Goal: Transaction & Acquisition: Purchase product/service

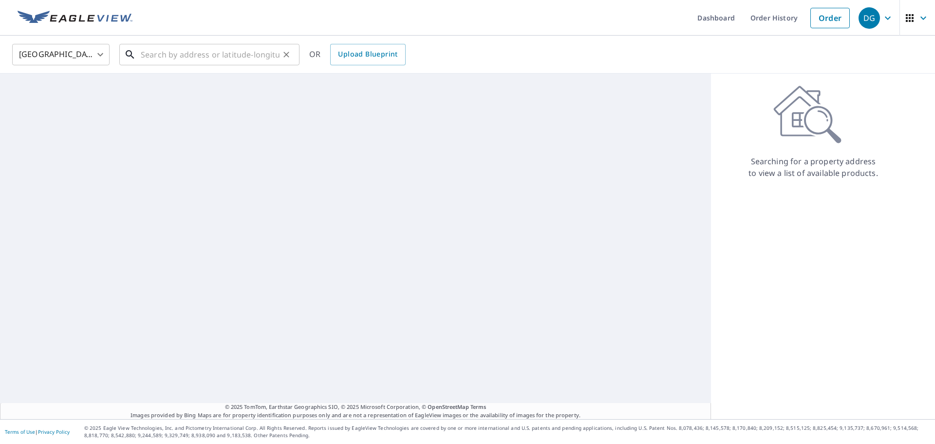
click at [187, 48] on input "text" at bounding box center [210, 54] width 139 height 27
paste input "[STREET_ADDRESS][US_STATE][PERSON_NAME],"
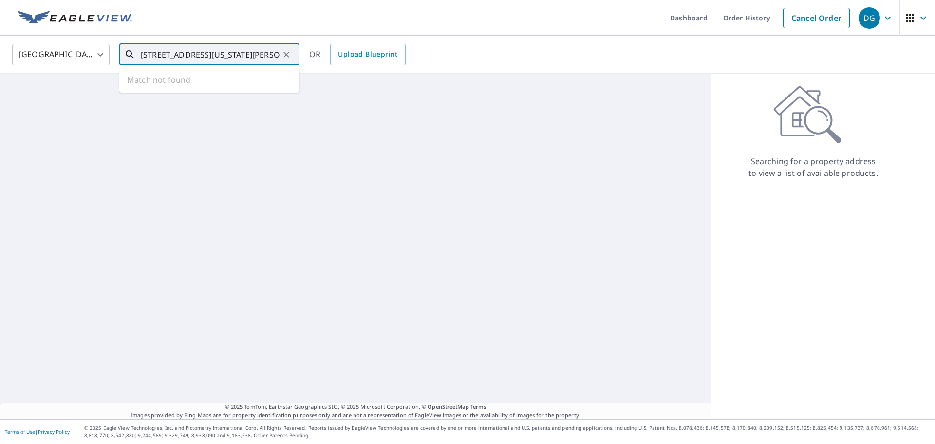
scroll to position [0, 29]
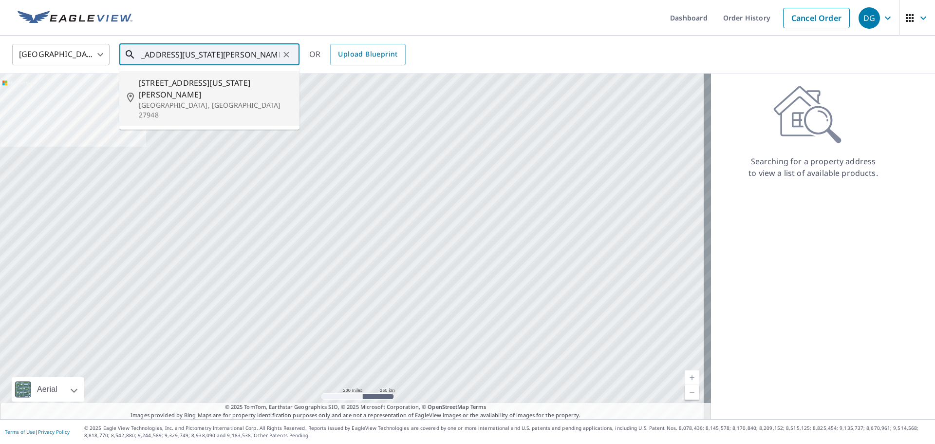
click at [204, 86] on span "[STREET_ADDRESS][US_STATE][PERSON_NAME]" at bounding box center [215, 88] width 153 height 23
type input "[STREET_ADDRESS][US_STATE][PERSON_NAME]"
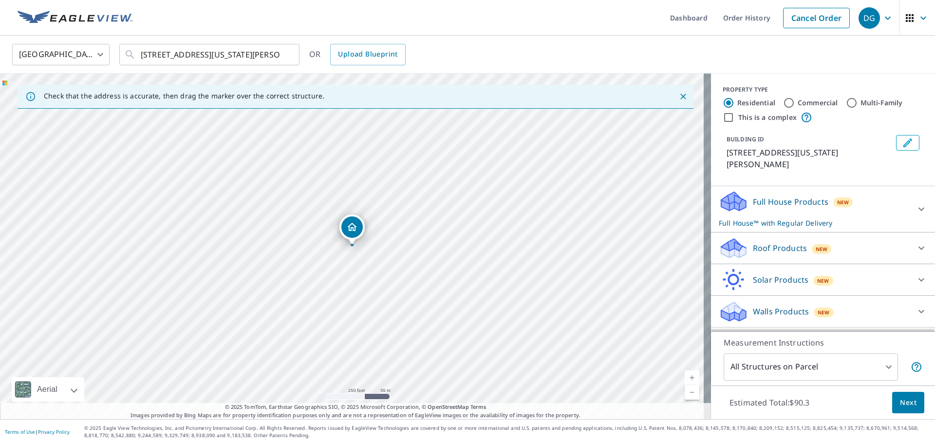
click at [759, 237] on div "Roof Products New" at bounding box center [814, 248] width 191 height 23
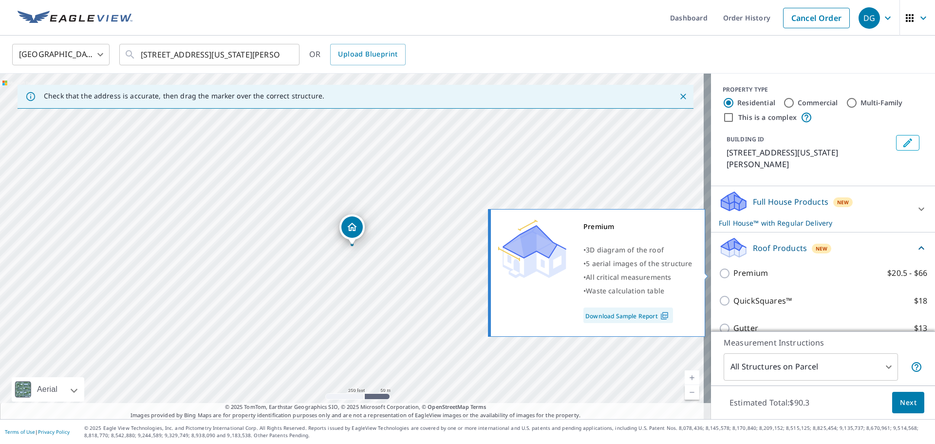
click at [754, 269] on p "Premium" at bounding box center [750, 273] width 35 height 12
click at [733, 269] on input "Premium $20.5 - $66" at bounding box center [726, 273] width 15 height 12
checkbox input "true"
checkbox input "false"
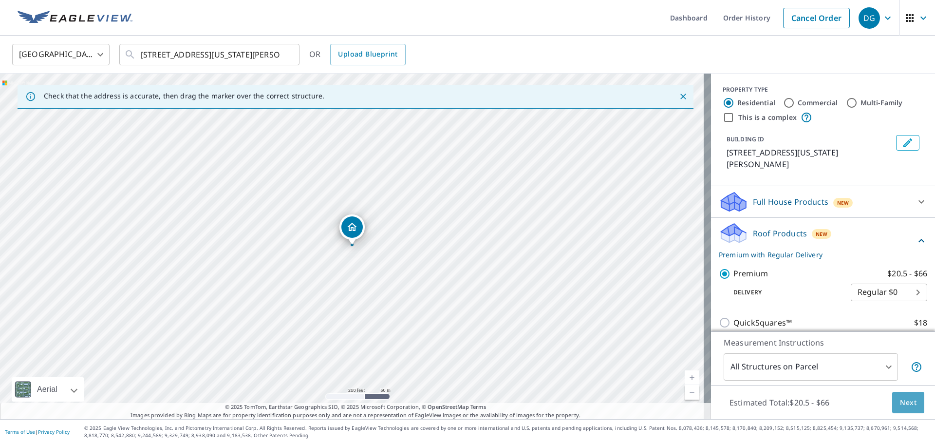
click at [912, 396] on button "Next" at bounding box center [908, 402] width 32 height 22
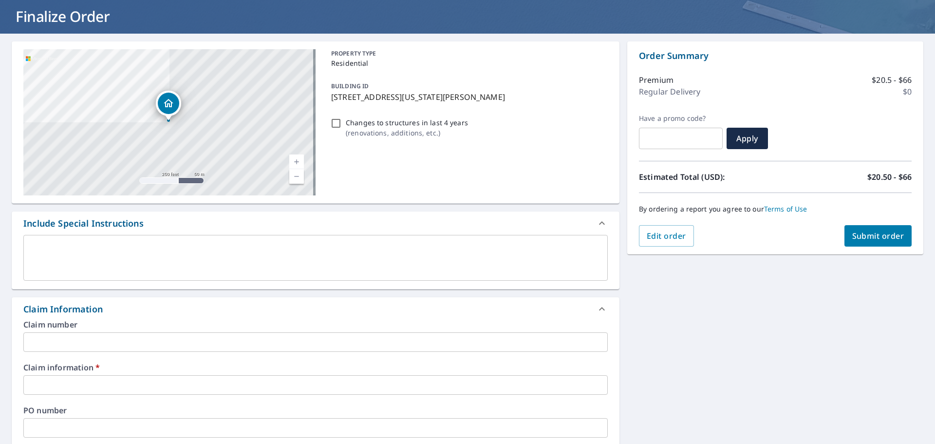
scroll to position [195, 0]
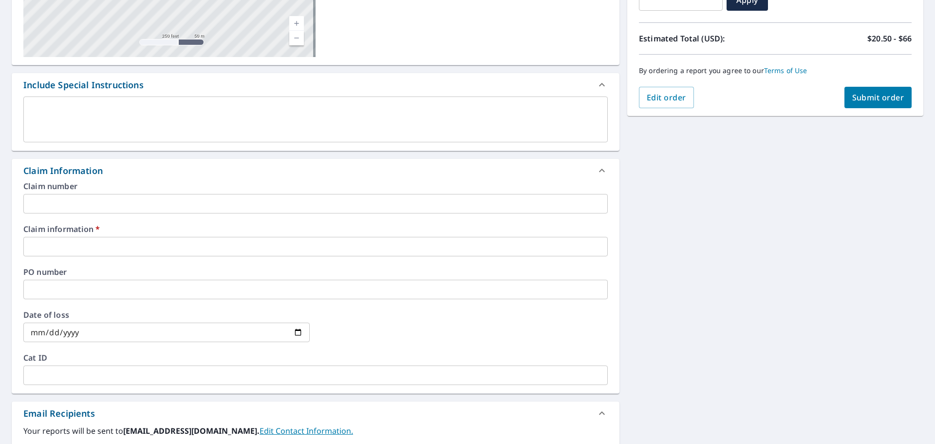
click at [64, 236] on div "Claim information   * ​" at bounding box center [315, 240] width 584 height 31
click at [68, 245] on input "text" at bounding box center [315, 246] width 584 height 19
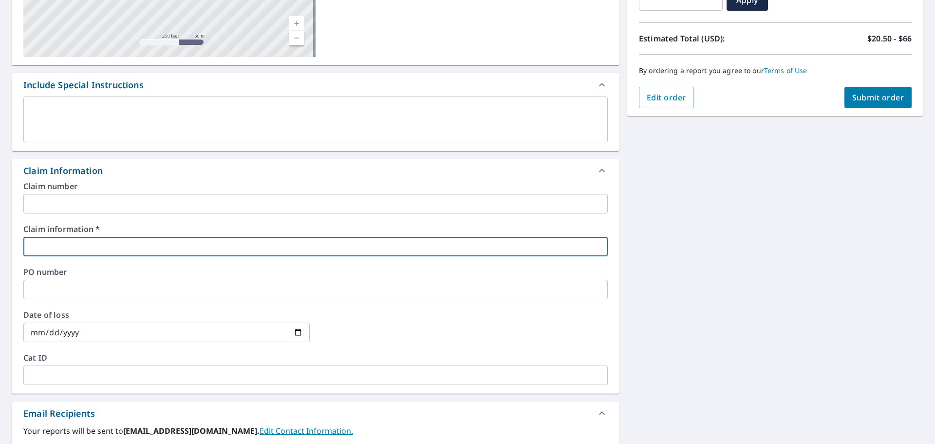
type input "[PERSON_NAME]"
checkbox input "true"
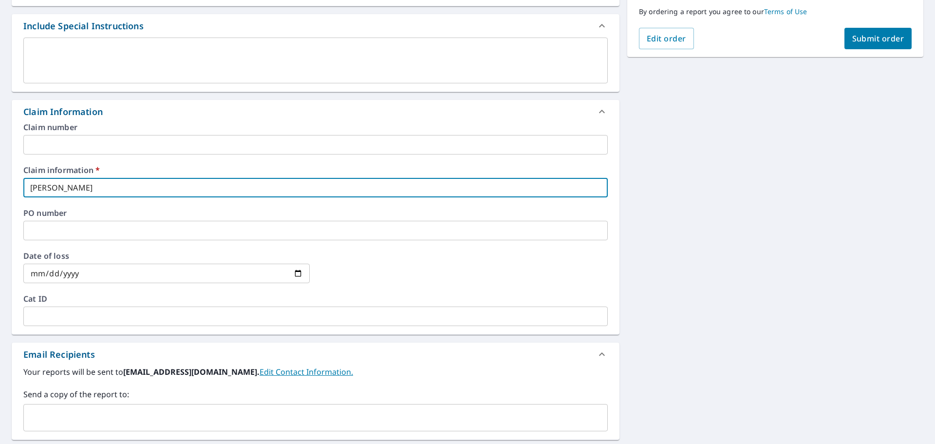
scroll to position [341, 0]
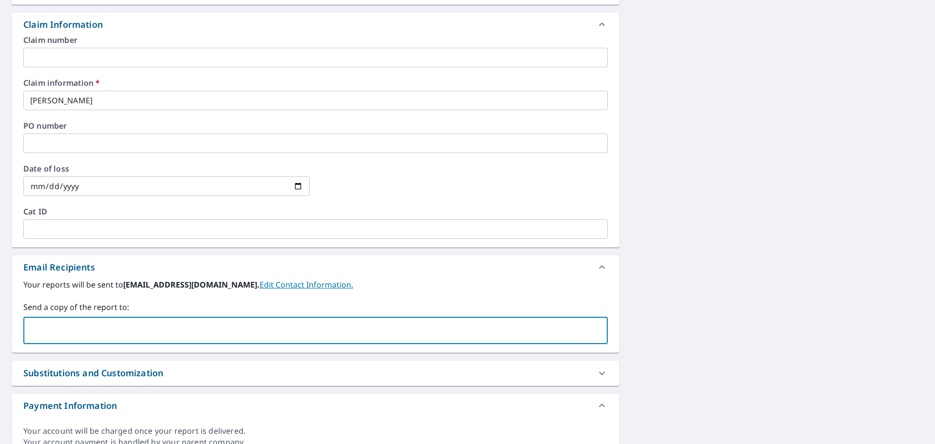
click at [96, 334] on input "text" at bounding box center [308, 330] width 561 height 19
type input "[PERSON_NAME][EMAIL_ADDRESS][PERSON_NAME][DOMAIN_NAME]"
click at [867, 311] on div "[STREET_ADDRESS][US_STATE][PERSON_NAME] Aerial Road A standard road map Aerial …" at bounding box center [467, 106] width 935 height 714
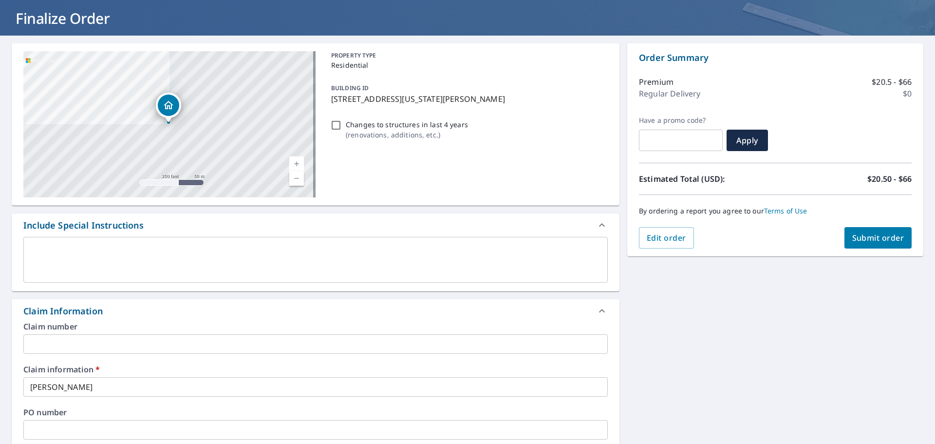
scroll to position [49, 0]
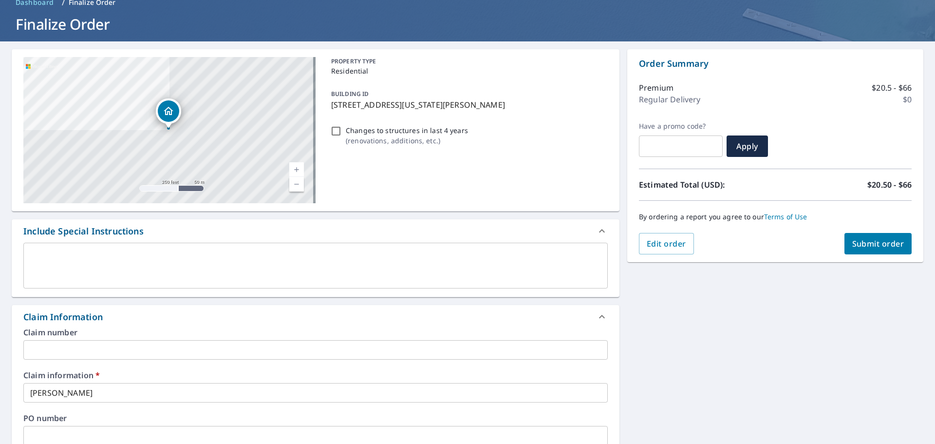
click at [889, 251] on button "Submit order" at bounding box center [878, 243] width 68 height 21
checkbox input "true"
